Goal: Task Accomplishment & Management: Manage account settings

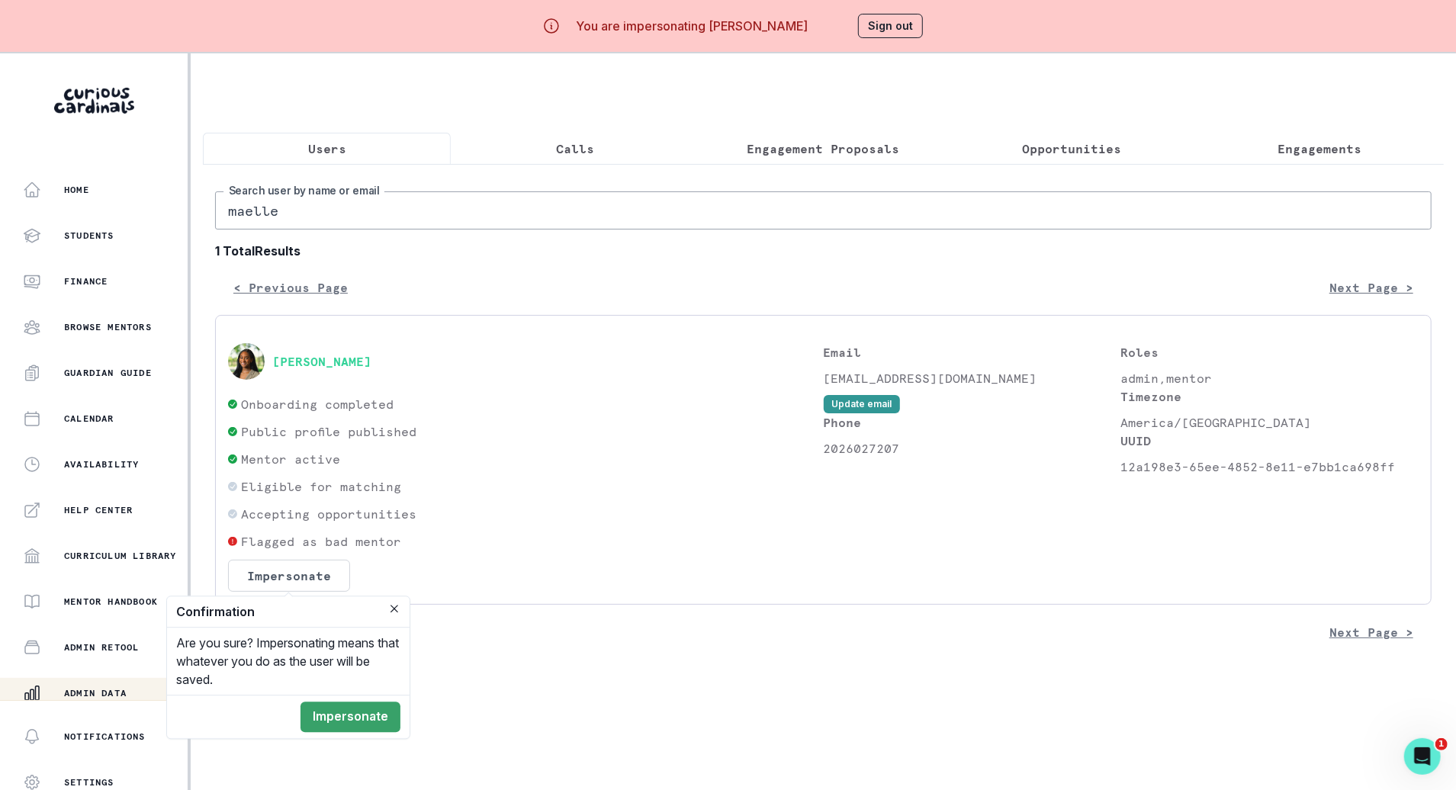
click at [708, 352] on div "[PERSON_NAME]" at bounding box center [526, 361] width 596 height 37
click at [109, 184] on div "Home" at bounding box center [105, 190] width 165 height 18
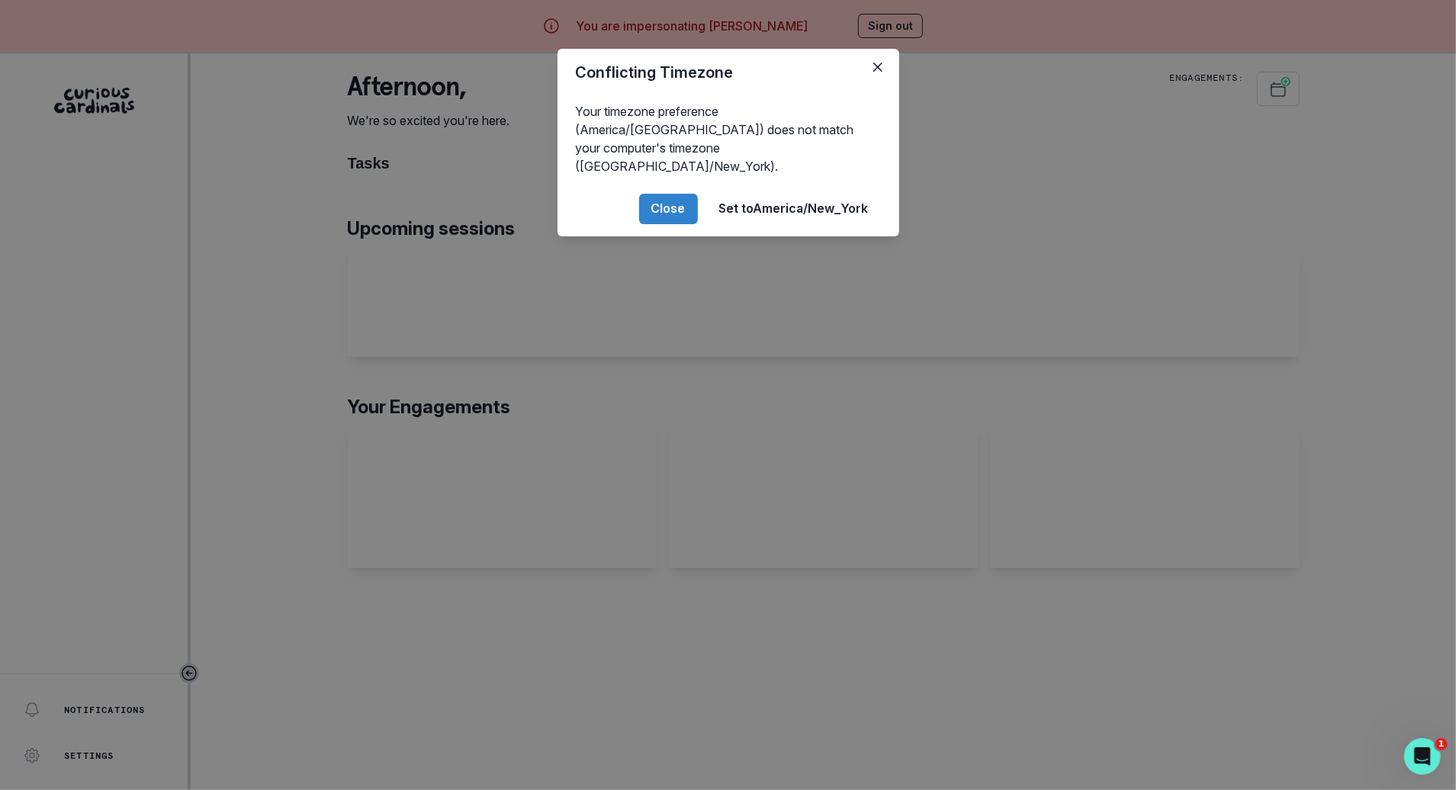
click at [1077, 120] on div "Conflicting Timezone Your timezone preference (America/[GEOGRAPHIC_DATA]) does …" at bounding box center [728, 395] width 1456 height 790
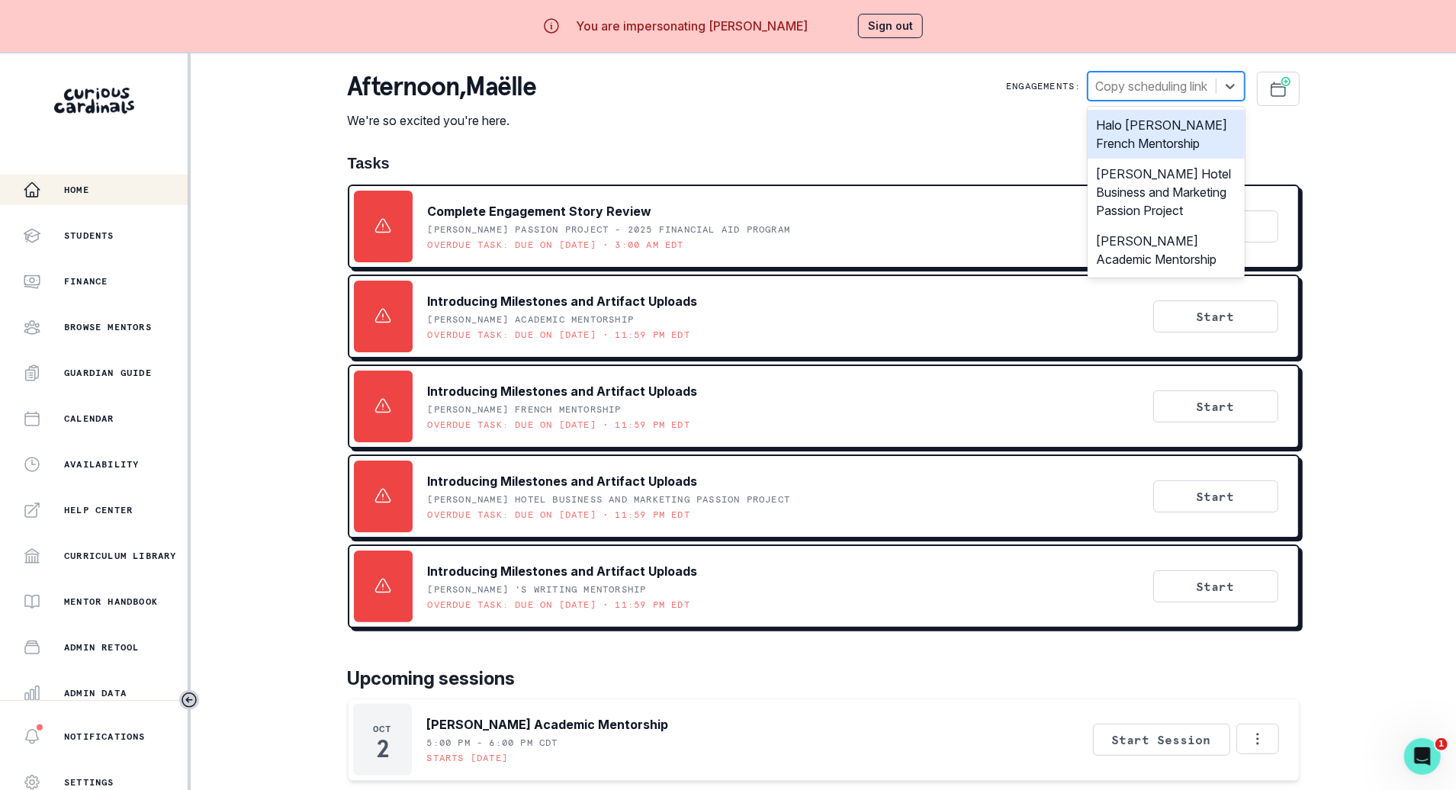
click at [1197, 95] on div at bounding box center [1152, 85] width 112 height 21
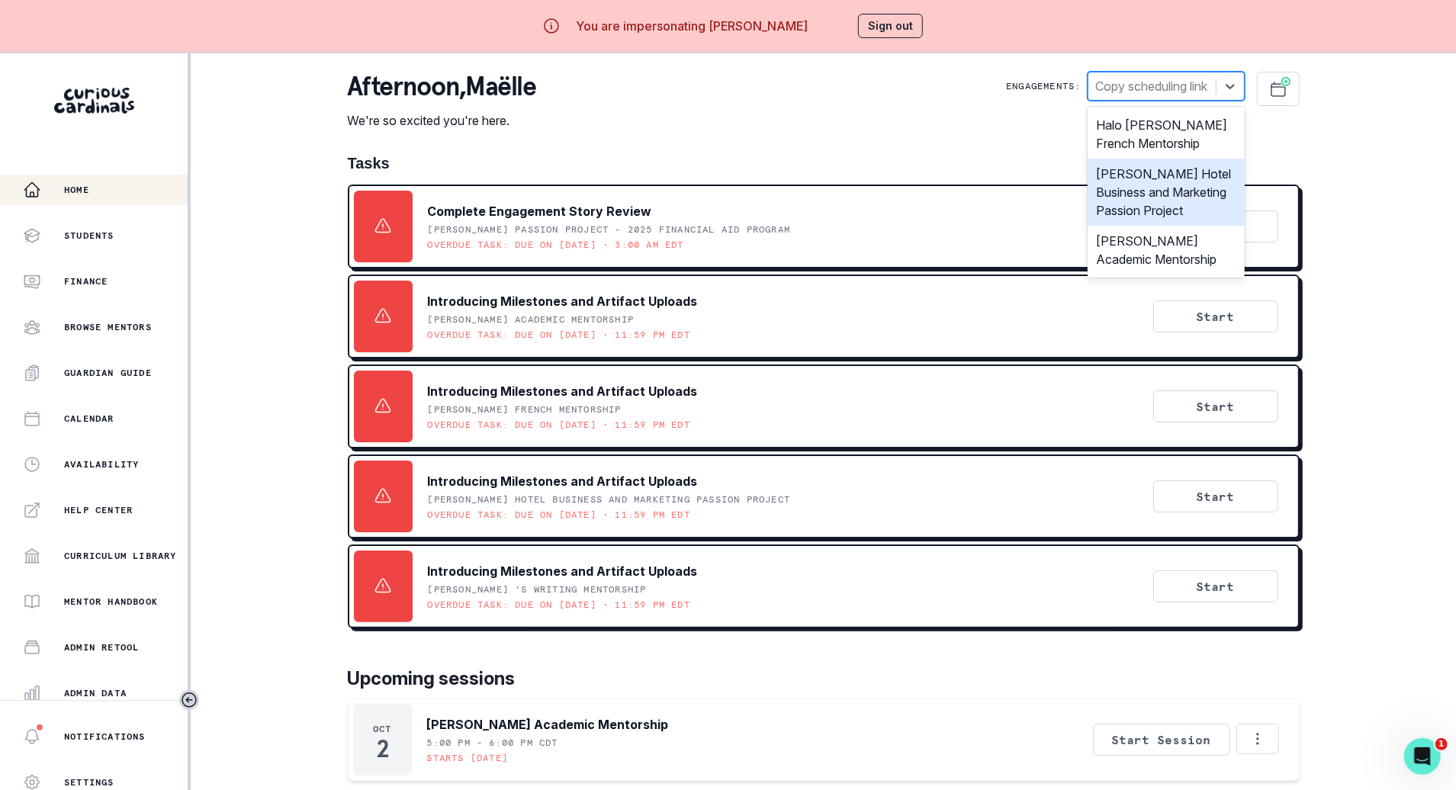
click at [882, 22] on button "Sign out" at bounding box center [890, 26] width 65 height 24
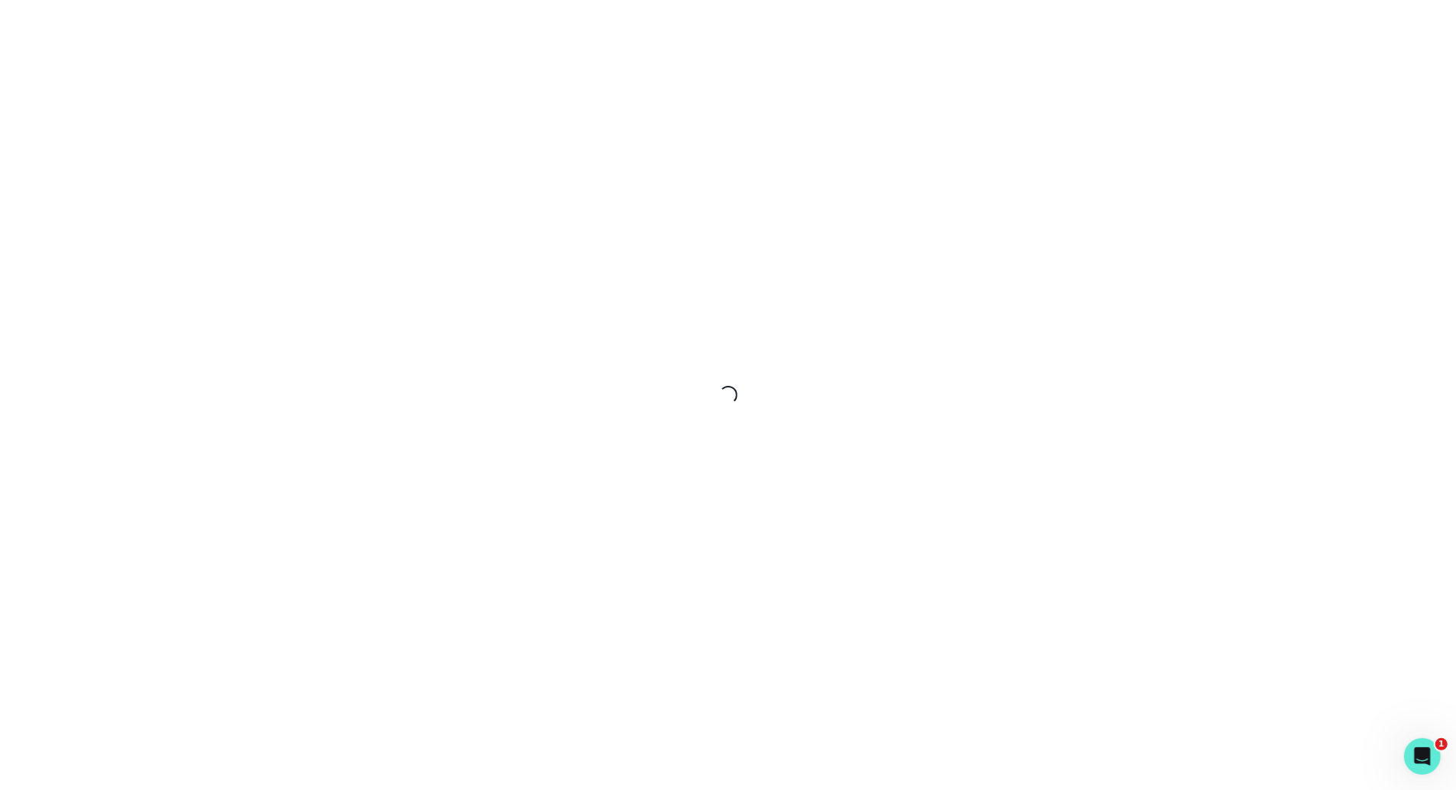
drag, startPoint x: 882, startPoint y: 22, endPoint x: 885, endPoint y: 31, distance: 8.7
click at [885, 31] on div "Loading..." at bounding box center [728, 395] width 1456 height 790
click at [879, 15] on div "Loading..." at bounding box center [728, 395] width 1456 height 790
click at [889, 34] on div "Loading..." at bounding box center [728, 395] width 1456 height 790
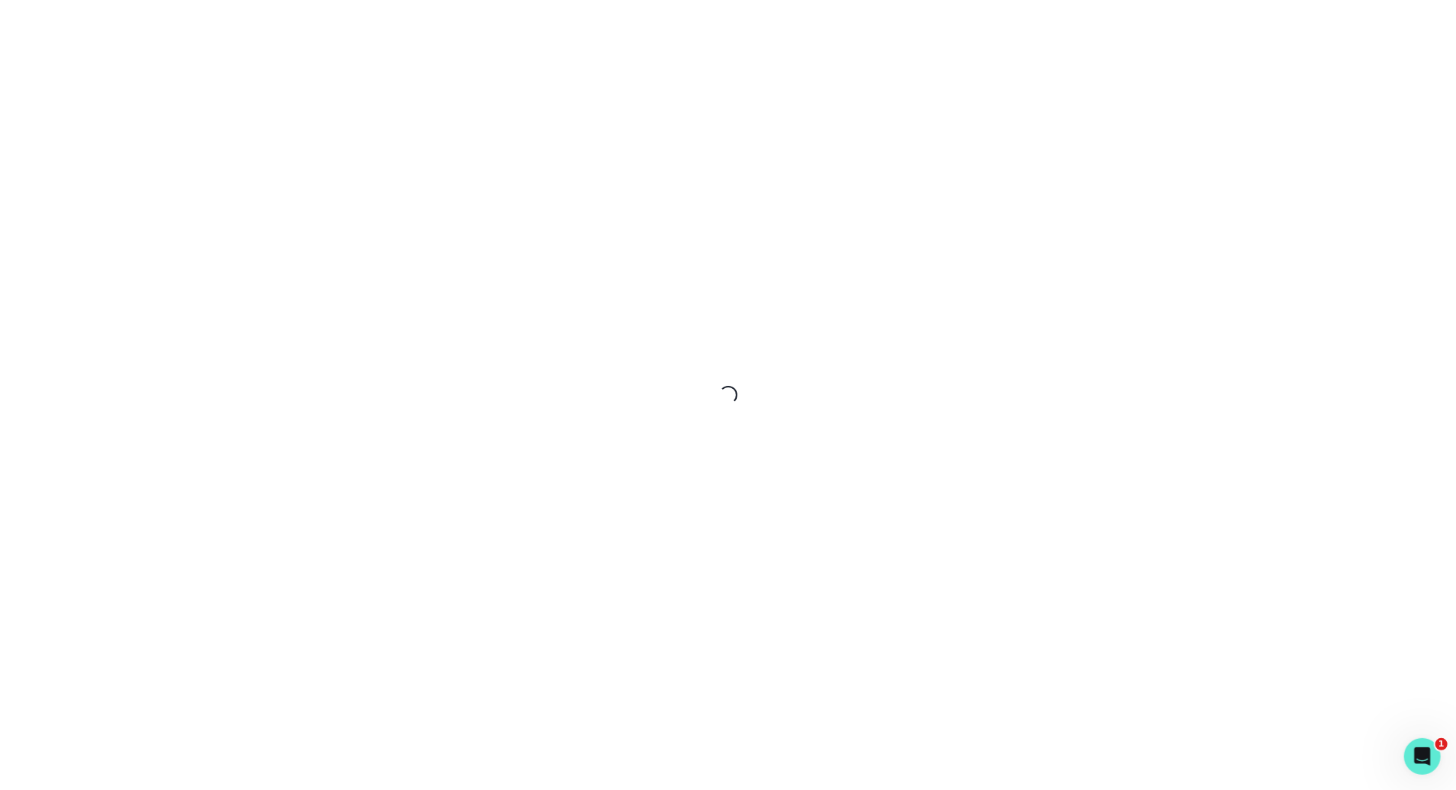
click at [889, 34] on div "Loading..." at bounding box center [728, 395] width 1456 height 790
click at [869, 144] on div "Loading..." at bounding box center [728, 395] width 1456 height 790
